Goal: Connect with others: Connect with others

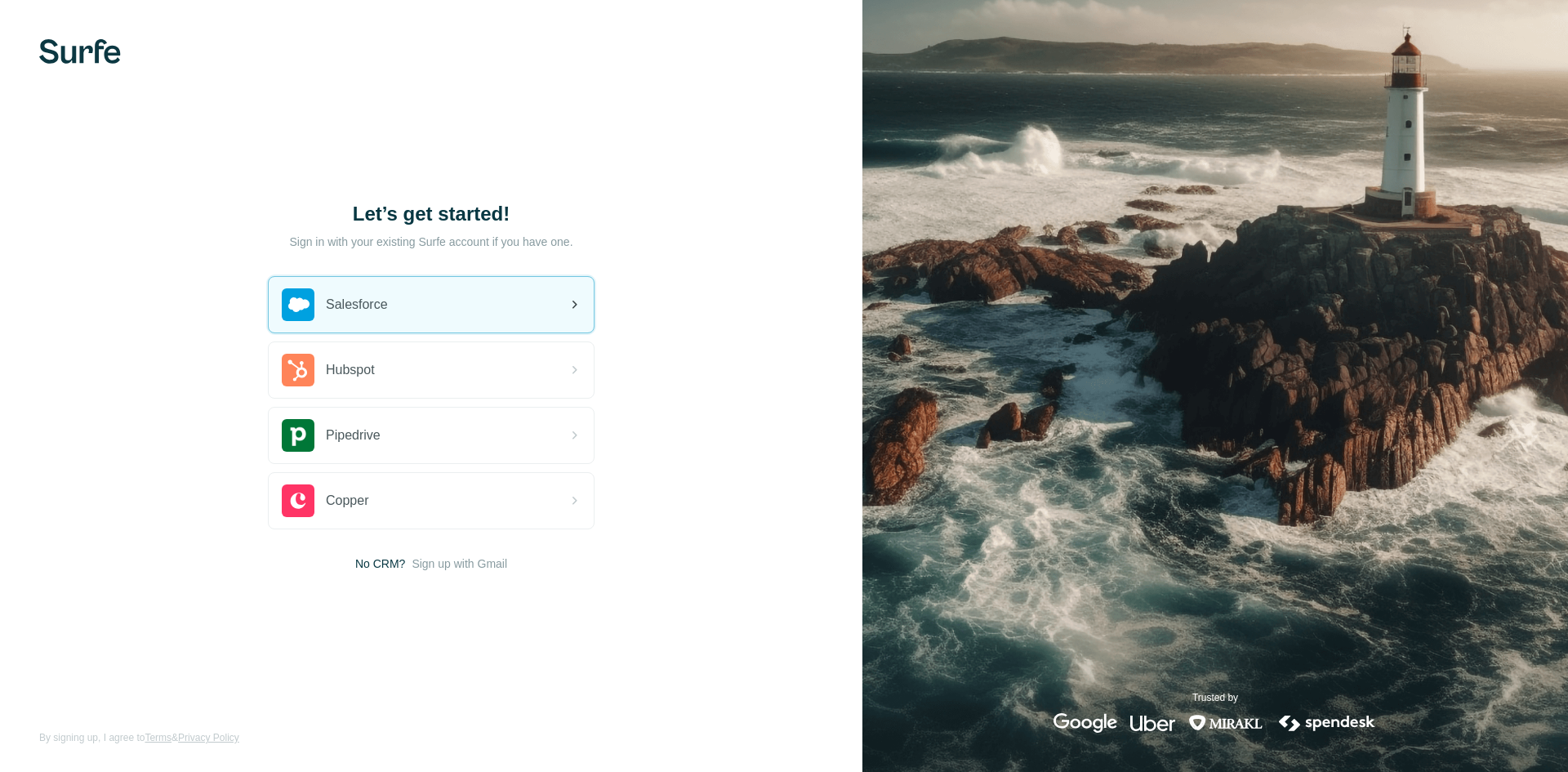
click at [577, 306] on icon at bounding box center [574, 305] width 20 height 20
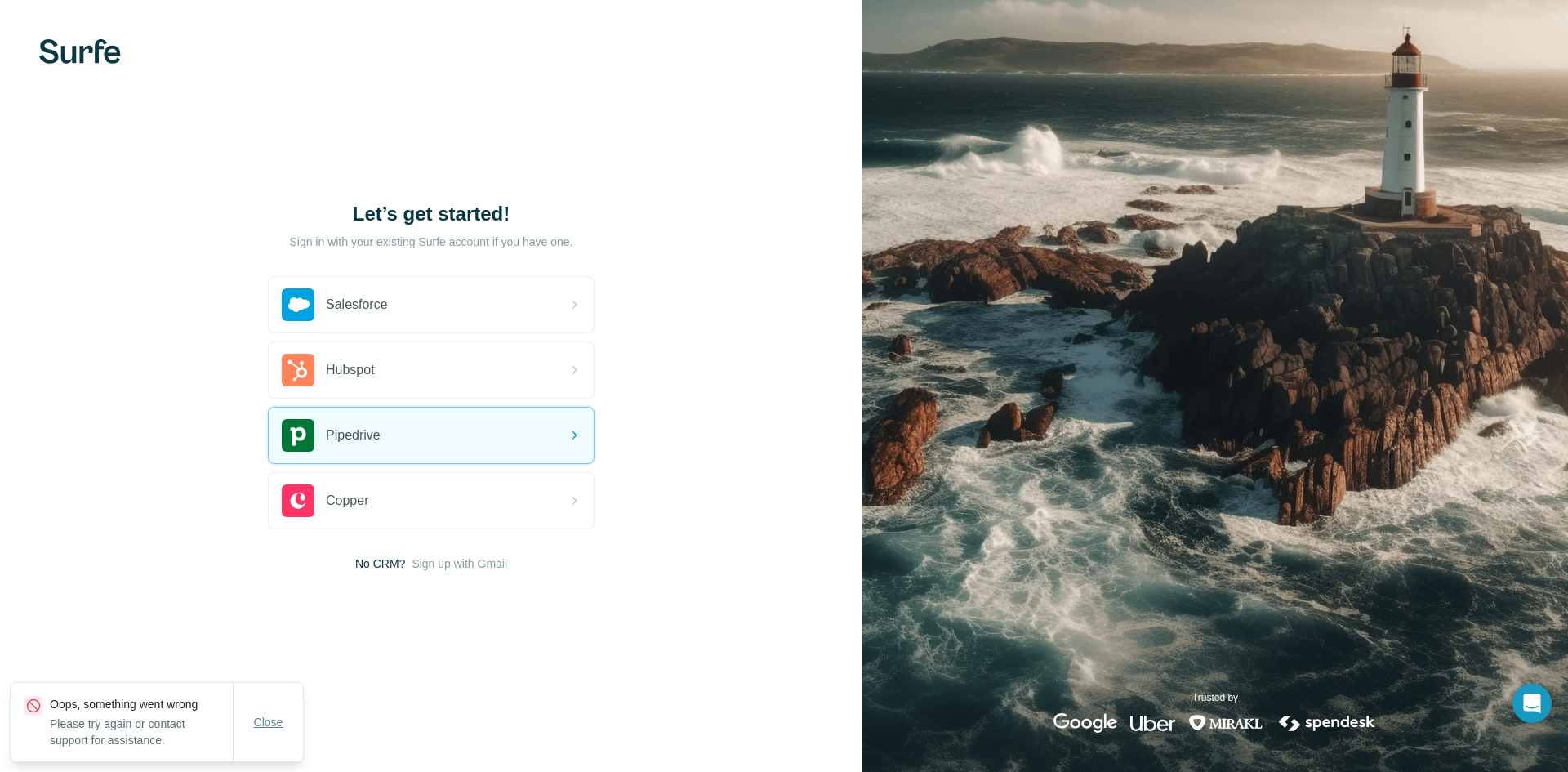
click at [256, 732] on button "Close" at bounding box center [268, 721] width 53 height 29
